Goal: Check status: Check status

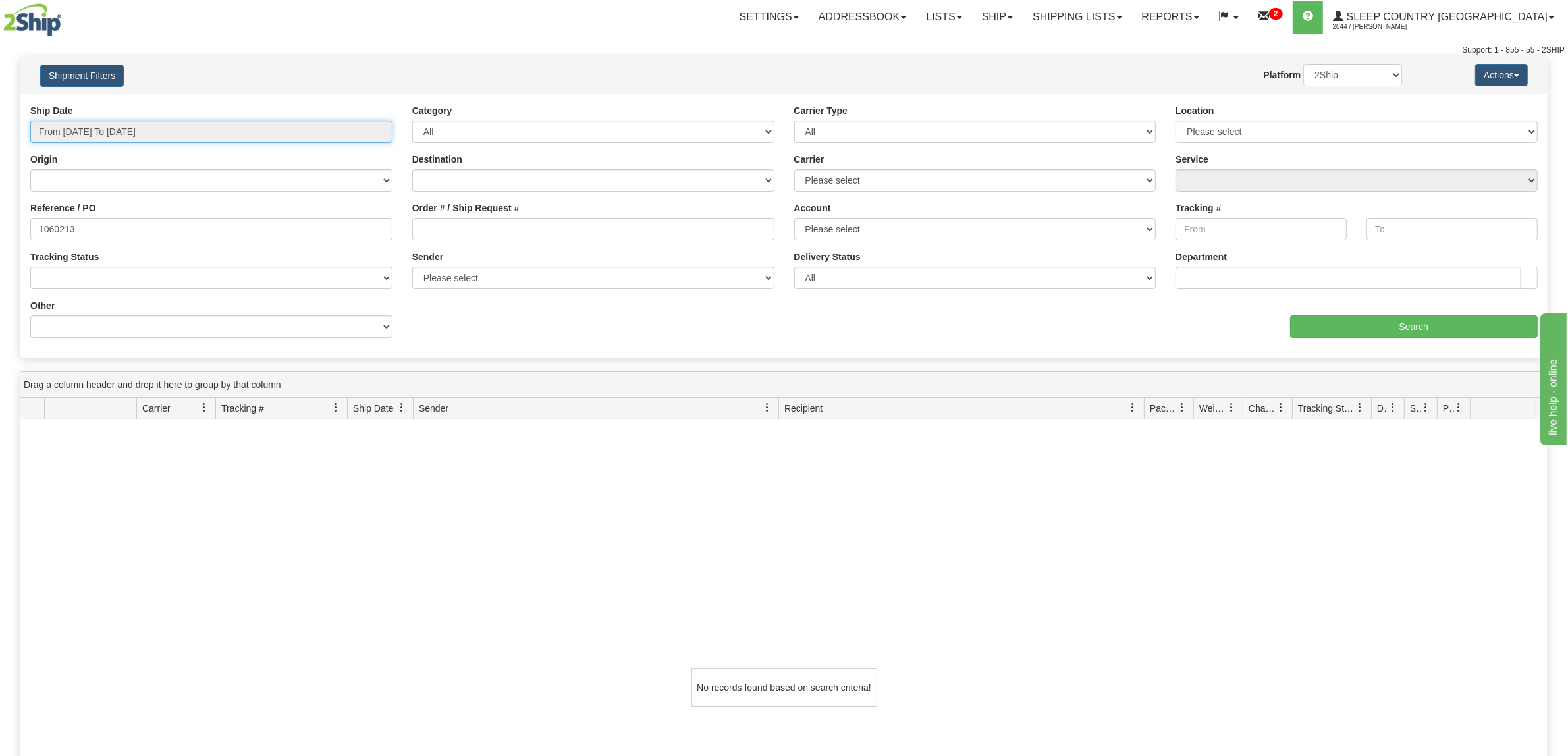
click at [160, 128] on input "From [DATE] To [DATE]" at bounding box center [211, 131] width 362 height 23
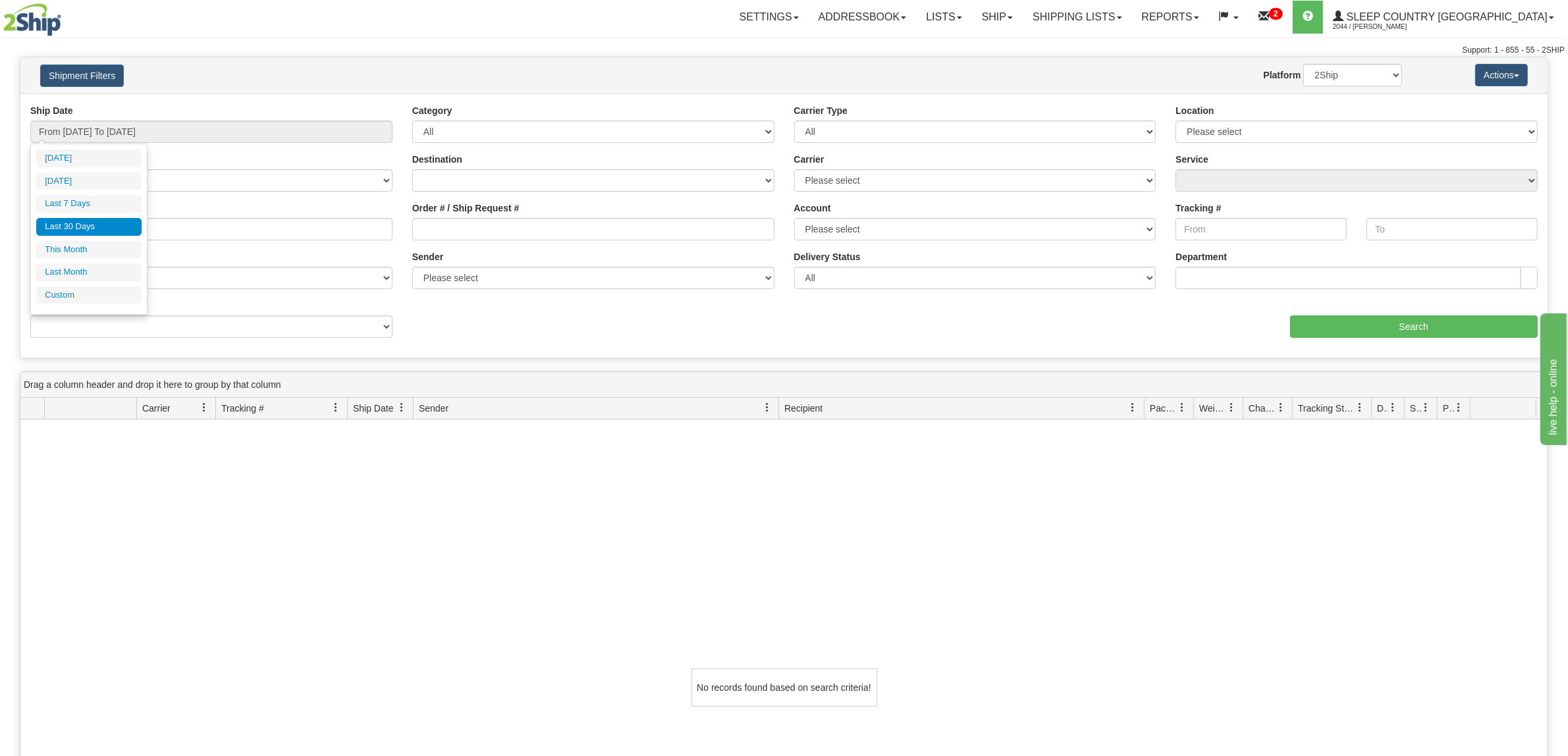
click at [126, 231] on li "Last 30 Days" at bounding box center [89, 226] width 105 height 18
drag, startPoint x: 147, startPoint y: 232, endPoint x: 0, endPoint y: 231, distance: 147.0
click at [0, 231] on div "Please wait... × Confirm Delete Delete Cancel × Confirm Delete Yes No Cancel × …" at bounding box center [784, 532] width 1568 height 951
paste input "451"
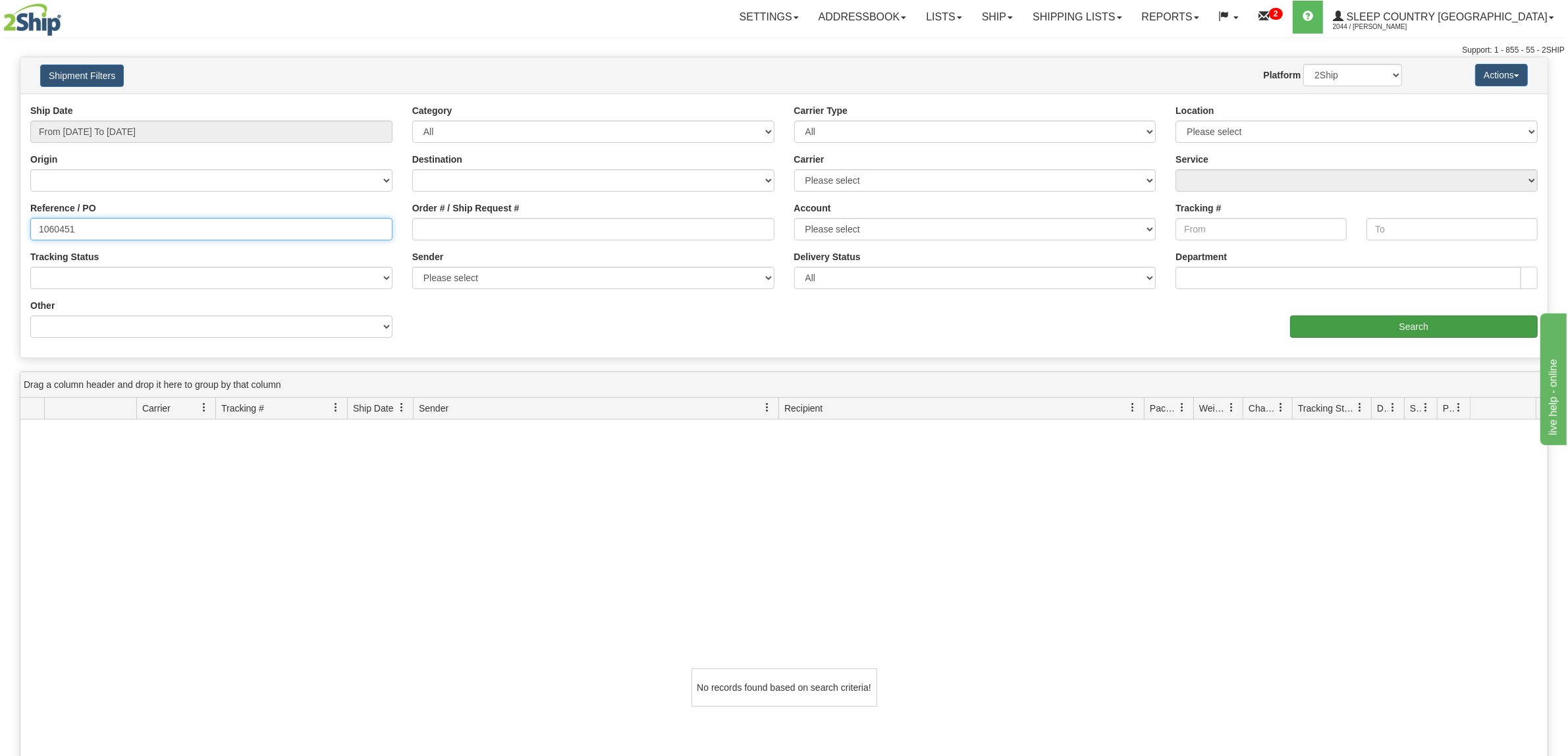
type input "1060451"
click at [1361, 330] on input "Search" at bounding box center [1414, 326] width 248 height 23
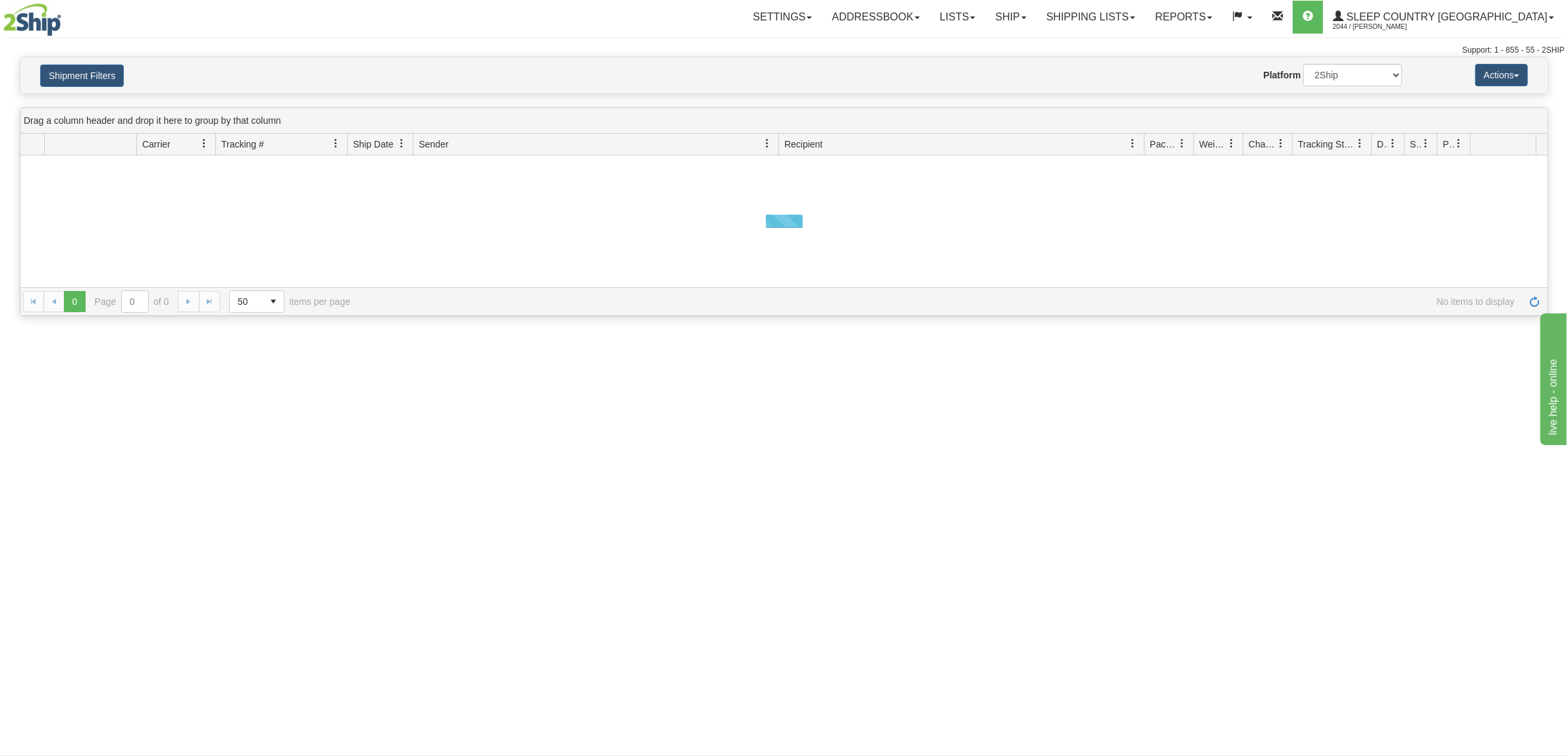
click at [99, 87] on div "Shipment Filters Website Agent Nothing selected Client User Platform 2Ship Impo…" at bounding box center [784, 75] width 1528 height 37
click at [97, 77] on button "Shipment Filters" at bounding box center [82, 75] width 83 height 23
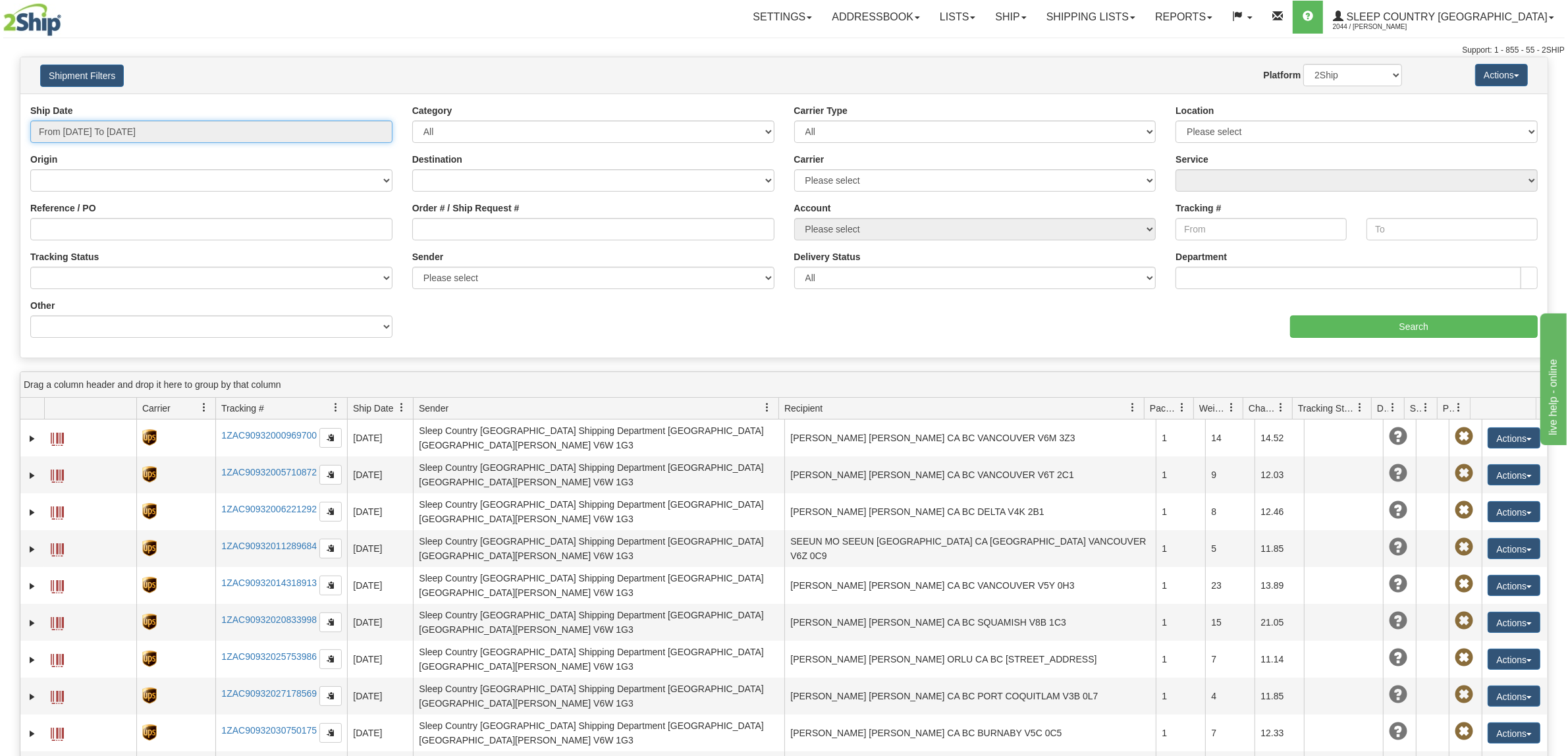
click at [107, 128] on input "From [DATE] To [DATE]" at bounding box center [211, 131] width 362 height 23
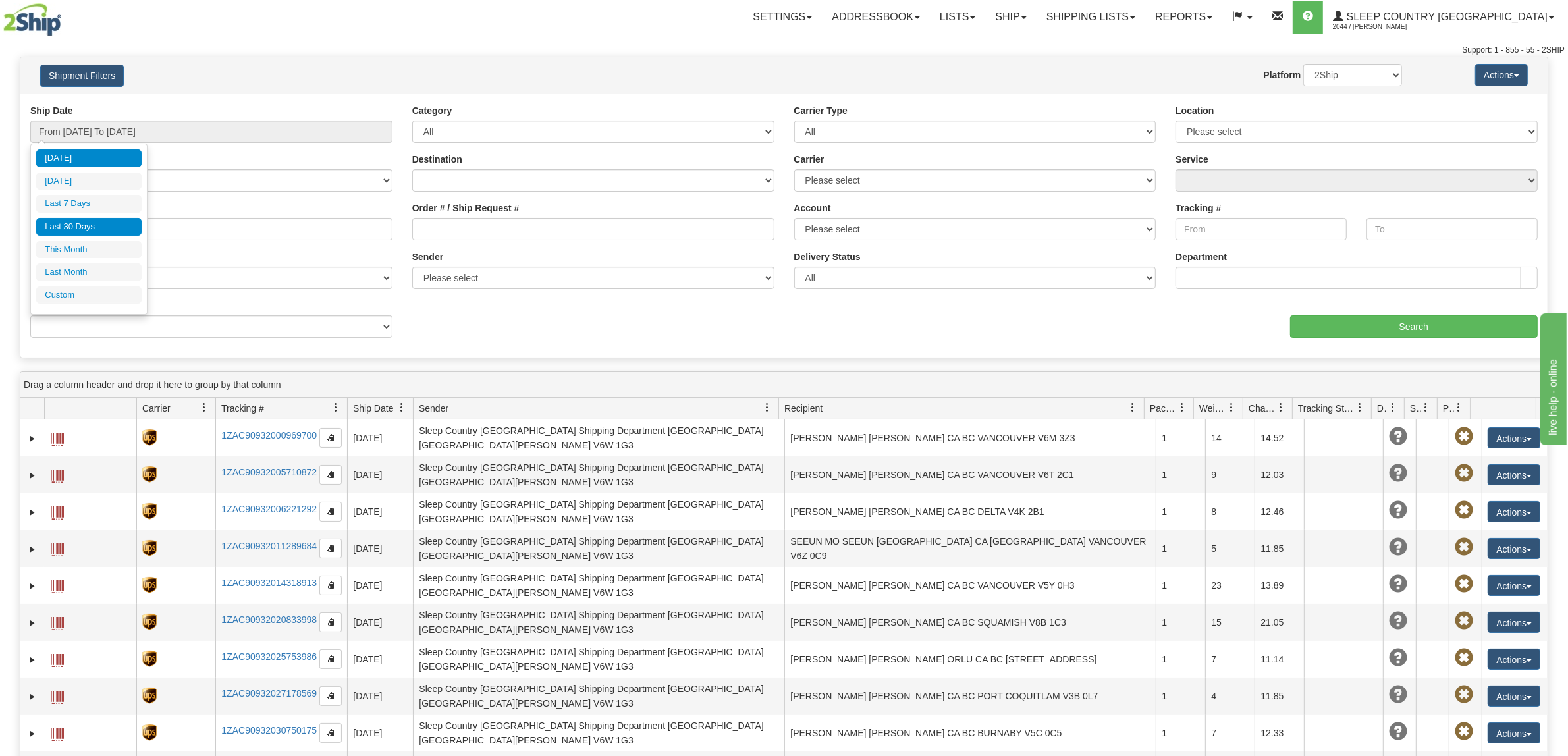
click at [87, 231] on li "Last 30 Days" at bounding box center [89, 226] width 105 height 18
type input "From [DATE] To [DATE]"
click at [122, 226] on input "Reference / PO" at bounding box center [211, 229] width 362 height 23
paste input "103142"
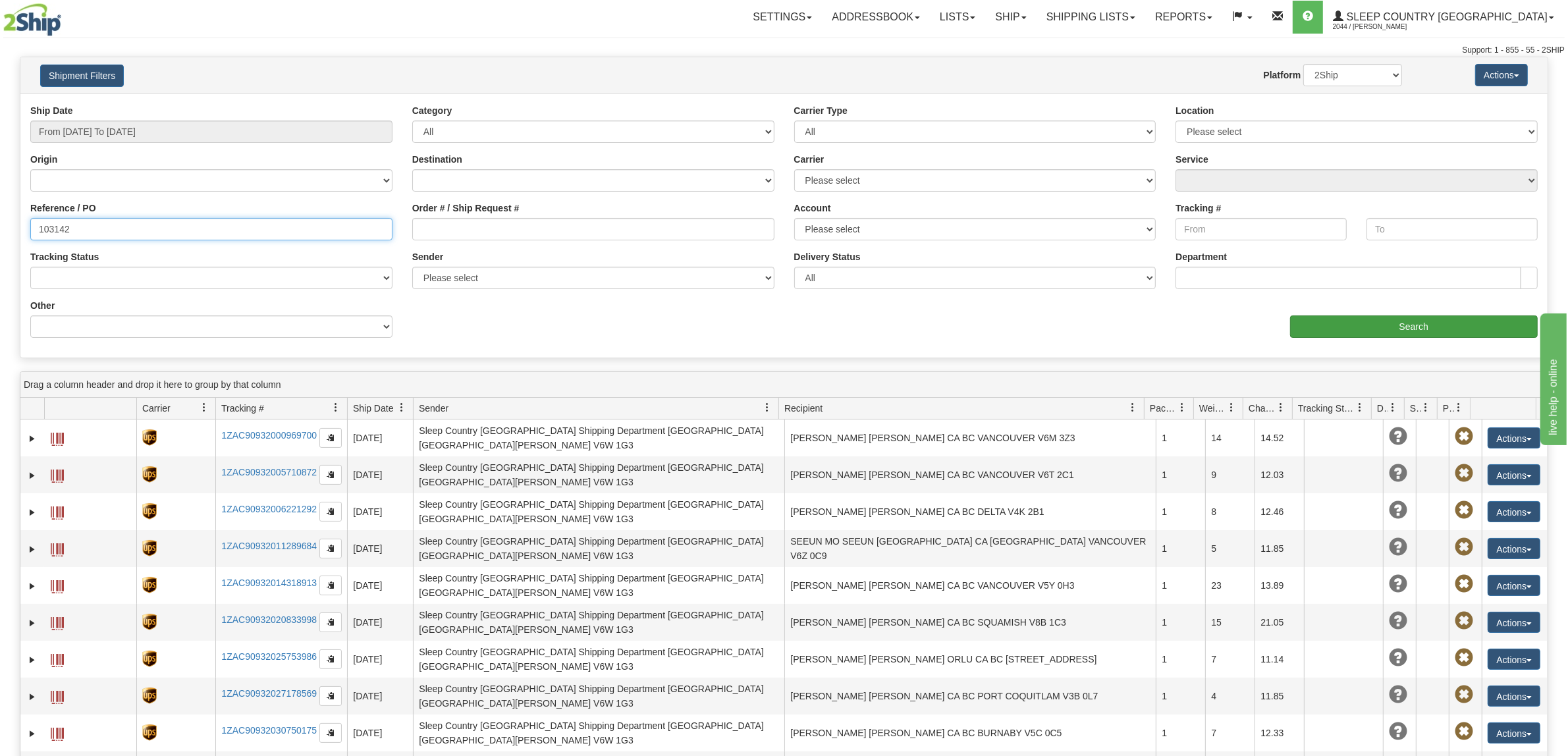
type input "103142"
click at [1454, 327] on input "Search" at bounding box center [1414, 326] width 248 height 23
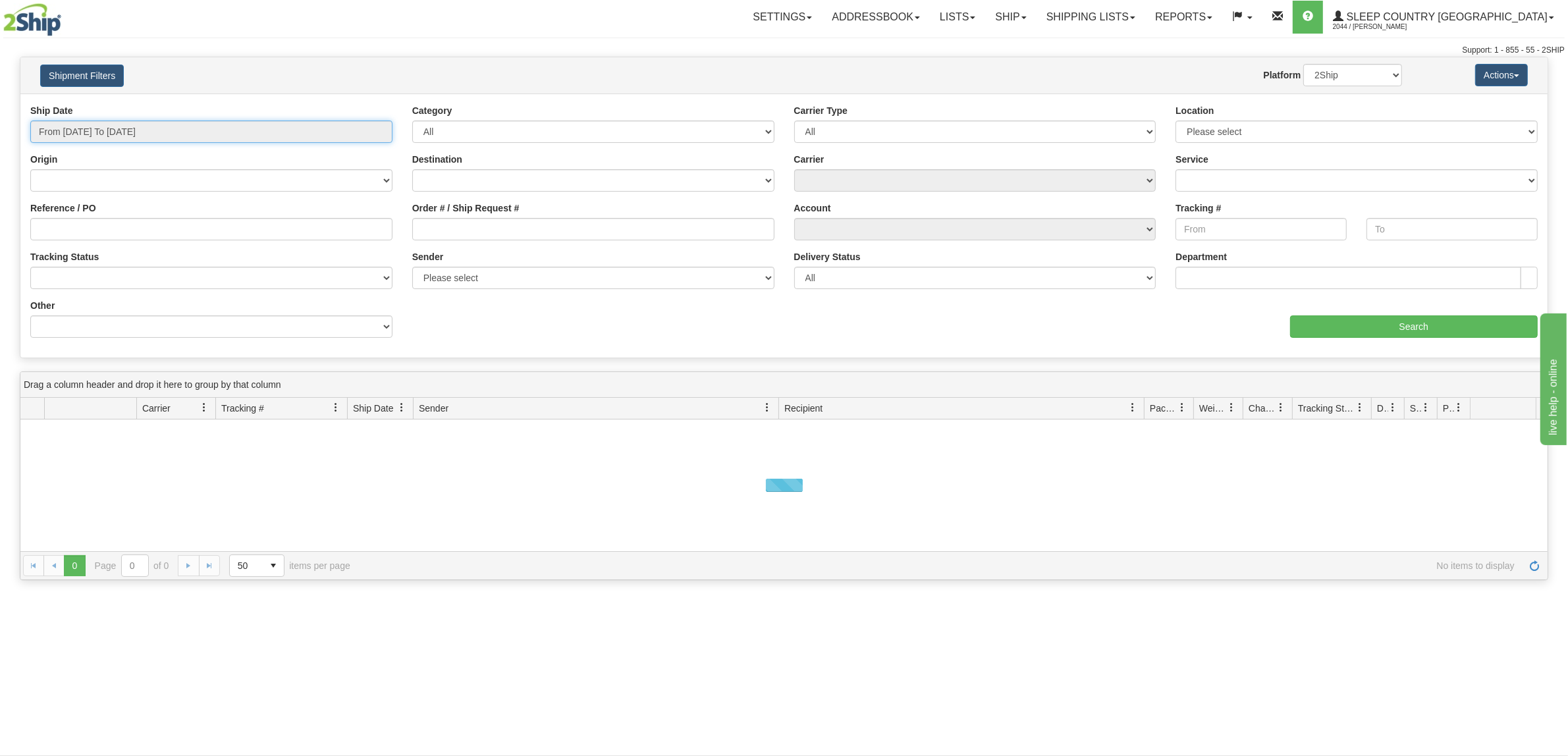
click at [130, 123] on input "From [DATE] To [DATE]" at bounding box center [211, 131] width 362 height 23
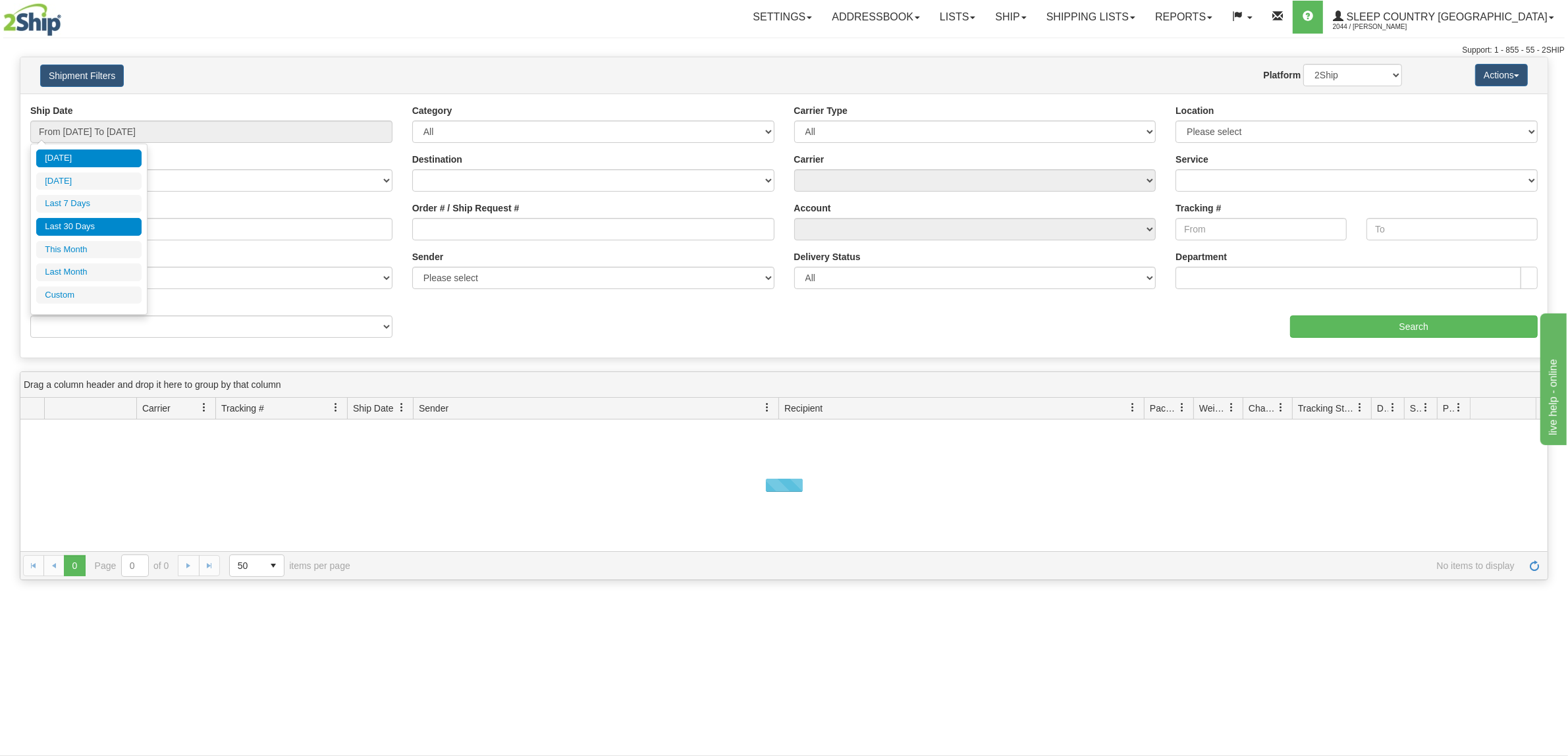
click at [94, 230] on li "Last 30 Days" at bounding box center [89, 226] width 105 height 18
type input "From [DATE] To [DATE]"
click at [177, 233] on input "Reference / PO" at bounding box center [211, 229] width 362 height 23
paste input "1060451"
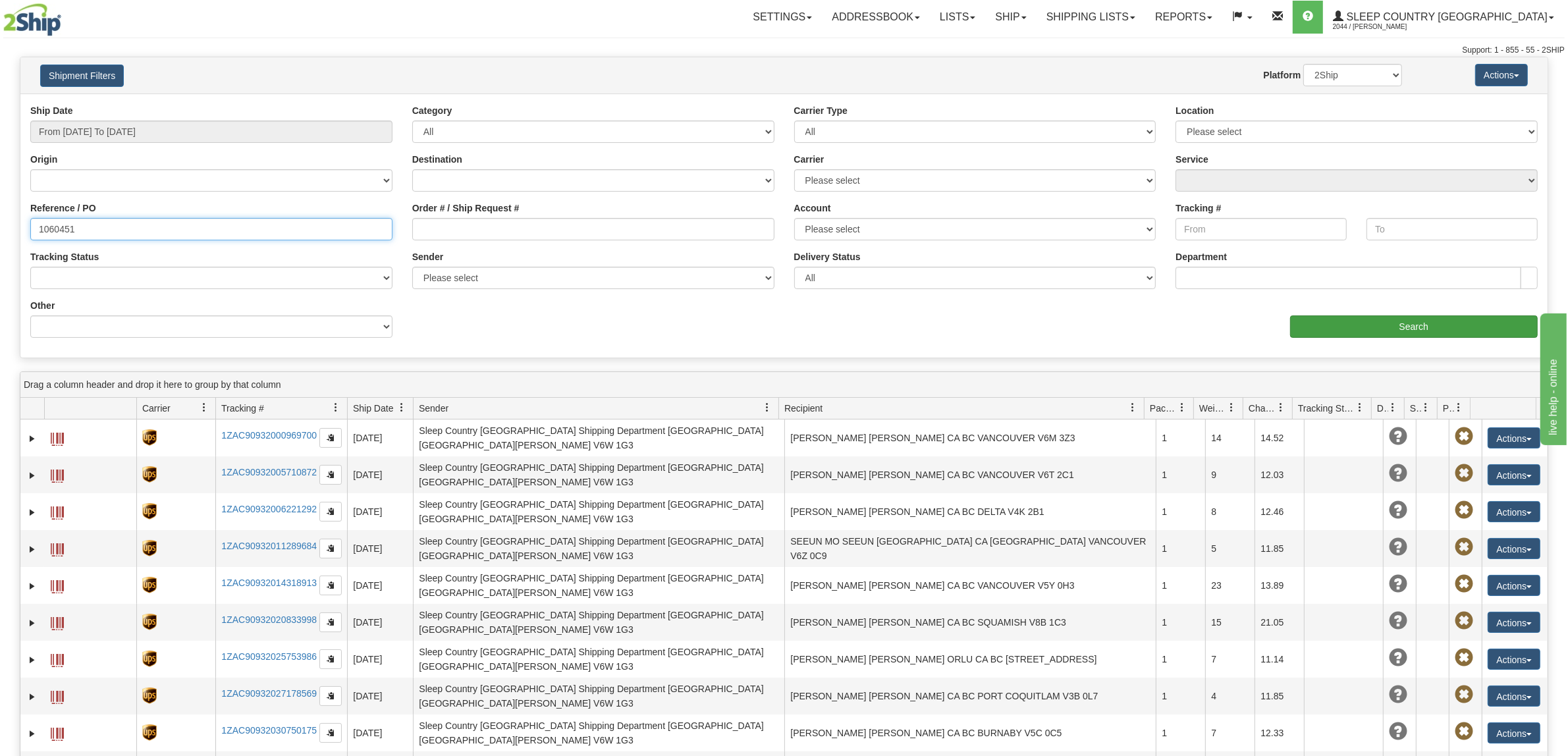
type input "1060451"
click at [1434, 336] on input "Search" at bounding box center [1414, 326] width 248 height 23
